Goal: Task Accomplishment & Management: Use online tool/utility

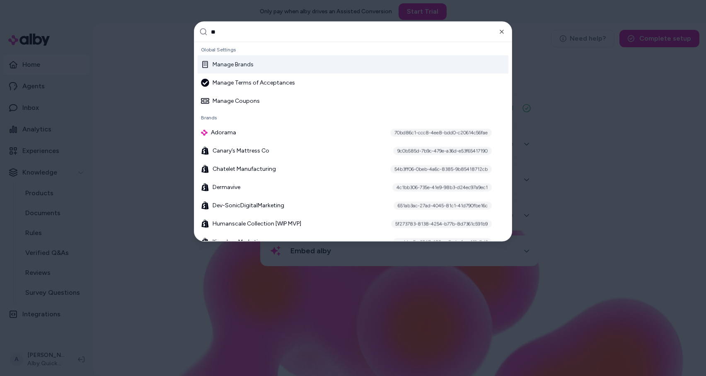
type input "***"
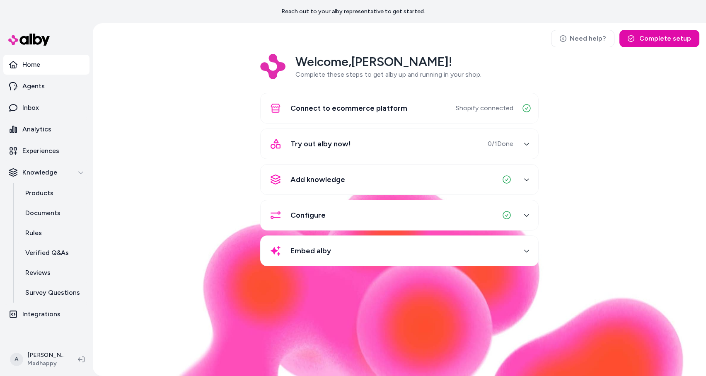
click at [225, 191] on div "Welcome, [PERSON_NAME] ! Complete these steps to get alby up and running in you…" at bounding box center [399, 166] width 600 height 224
click at [52, 153] on p "Experiences" at bounding box center [40, 151] width 37 height 10
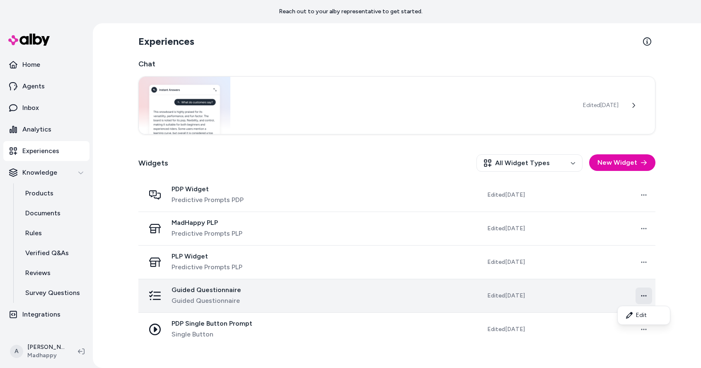
click at [645, 293] on html "Reach out to your alby representative to get started. Home Agents Inbox Analyti…" at bounding box center [350, 184] width 701 height 368
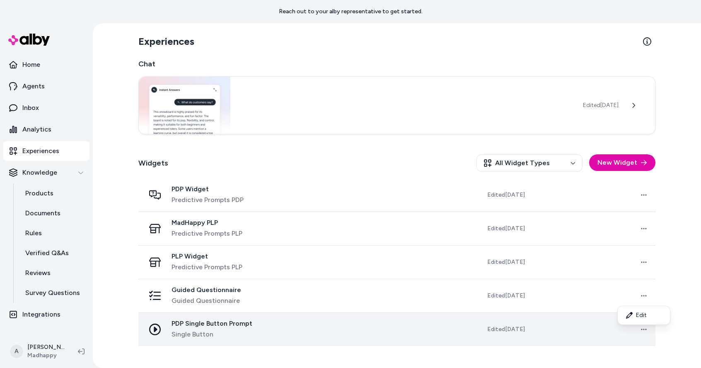
click at [233, 320] on html "Reach out to your alby representative to get started. Home Agents Inbox Analyti…" at bounding box center [350, 184] width 701 height 368
click at [231, 322] on span "PDP Single Button Prompt" at bounding box center [212, 323] width 81 height 8
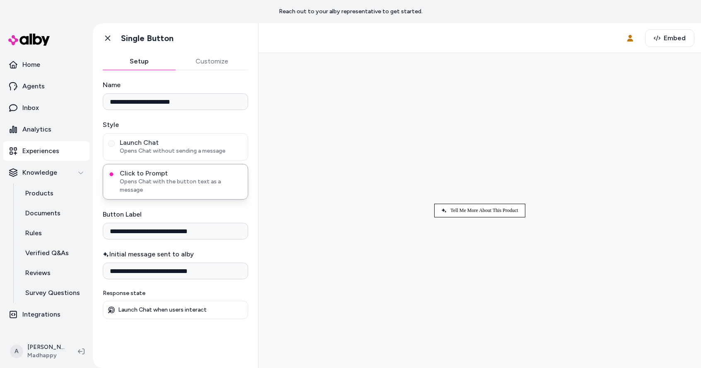
click at [225, 61] on button "Customize" at bounding box center [212, 61] width 73 height 17
click at [147, 61] on button "Setup" at bounding box center [139, 61] width 73 height 17
click at [417, 125] on div at bounding box center [479, 210] width 429 height 301
